Goal: Navigation & Orientation: Find specific page/section

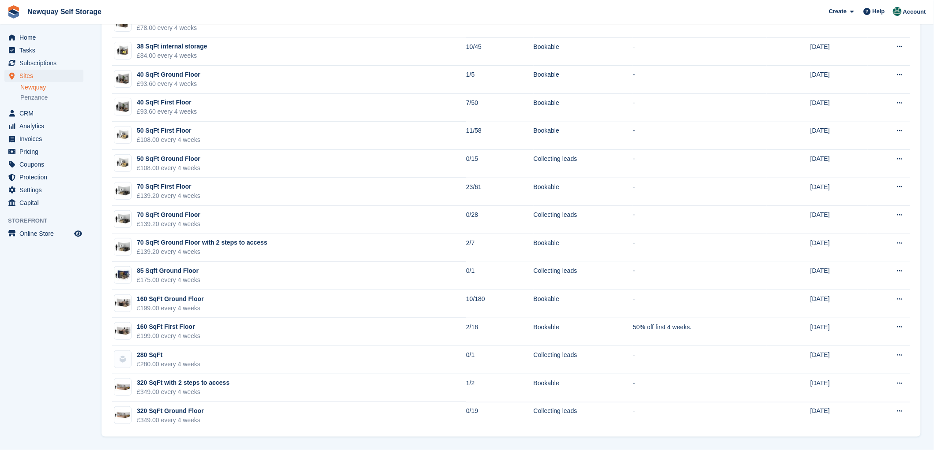
scroll to position [109, 0]
click at [923, 420] on section "Unit types Groups + Unit Type Name Available Status Promotion Nudge Created 32 …" at bounding box center [510, 170] width 845 height 559
click at [24, 74] on span "Sites" at bounding box center [45, 76] width 53 height 12
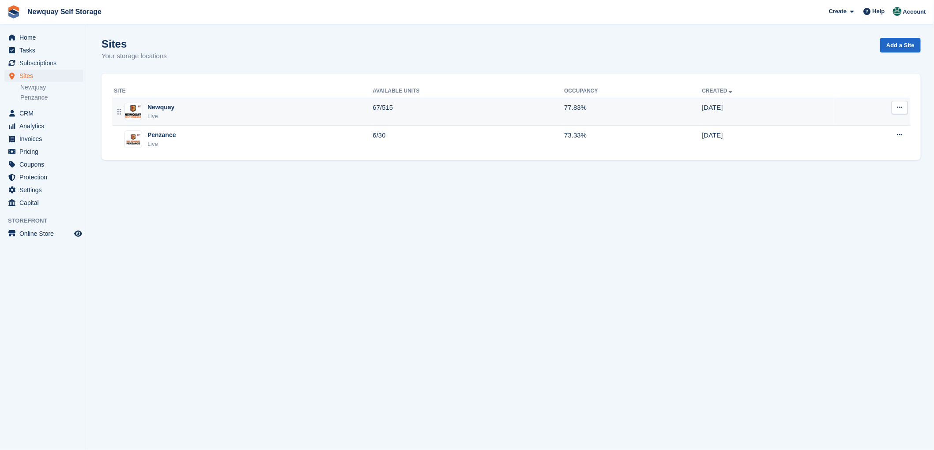
click at [155, 107] on div "Newquay" at bounding box center [160, 107] width 27 height 9
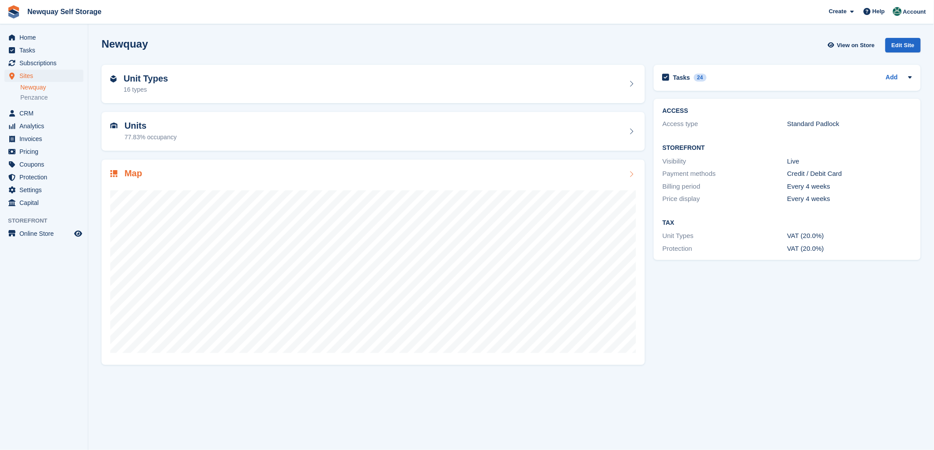
click at [140, 173] on h2 "Map" at bounding box center [133, 174] width 18 height 10
